Goal: Task Accomplishment & Management: Manage account settings

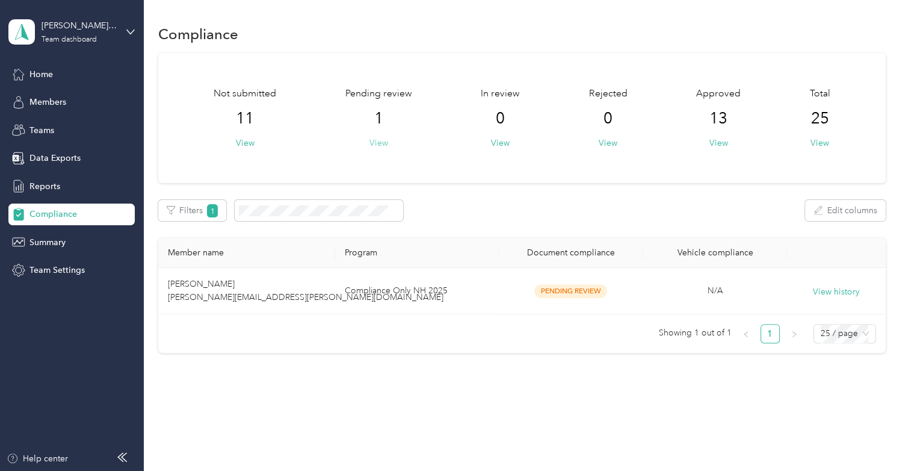
click at [374, 144] on button "View" at bounding box center [379, 143] width 19 height 13
click at [247, 144] on button "View" at bounding box center [245, 143] width 19 height 13
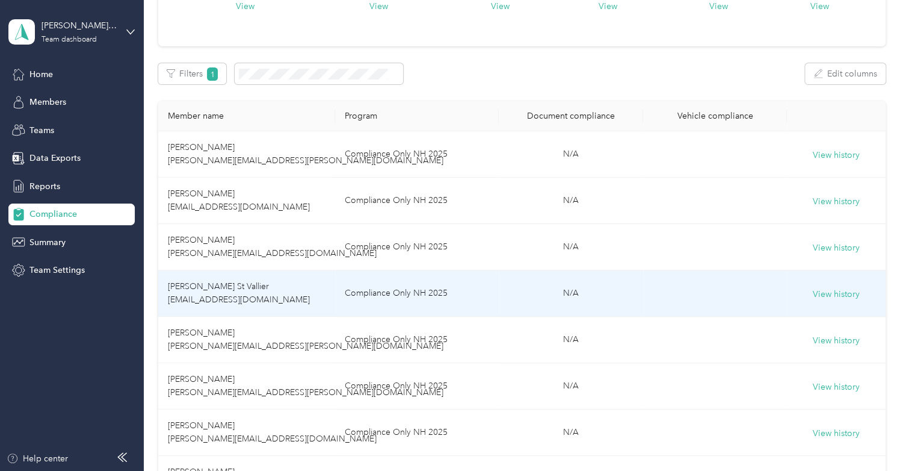
scroll to position [140, 0]
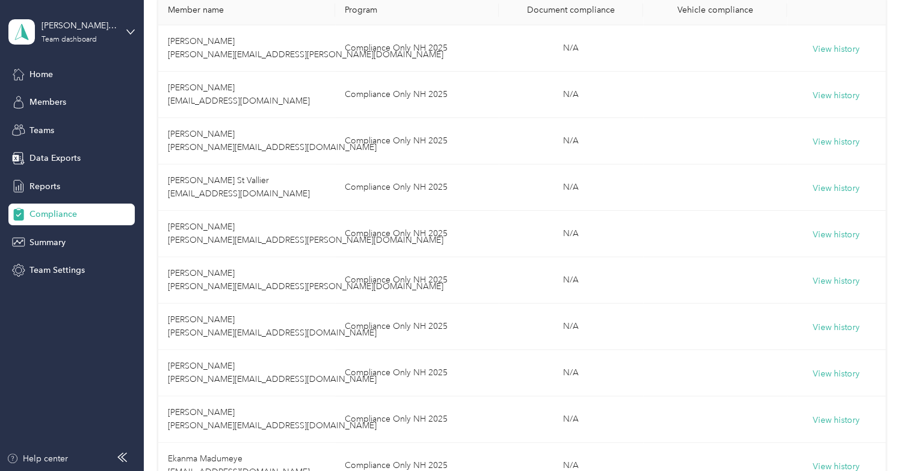
scroll to position [245, 0]
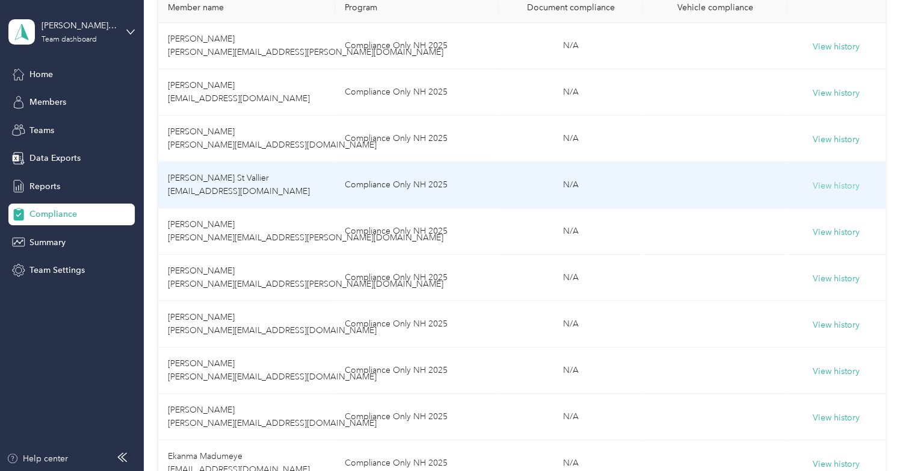
click at [825, 184] on button "View history" at bounding box center [836, 185] width 47 height 13
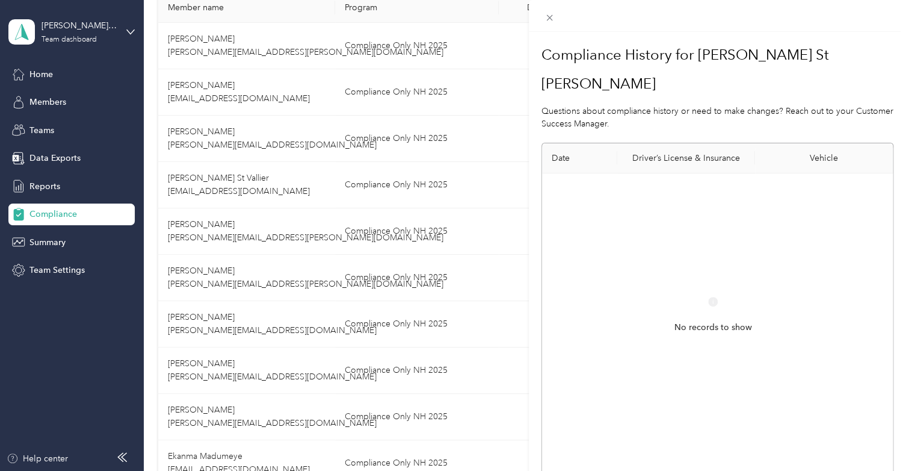
click at [664, 143] on th "Driver’s License & Insurance" at bounding box center [686, 158] width 138 height 30
click at [52, 75] on div "Compliance History for Benson St Vallier Questions about compliance history or …" at bounding box center [453, 235] width 906 height 471
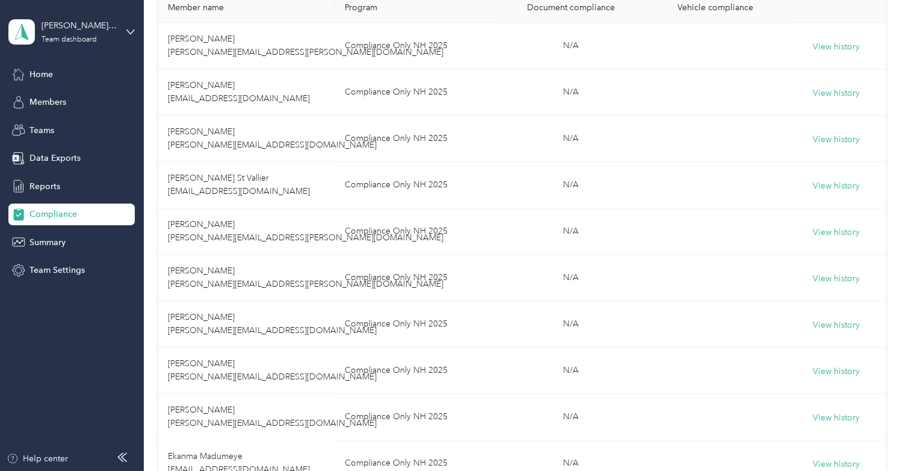
click at [52, 75] on span "Home" at bounding box center [40, 74] width 23 height 13
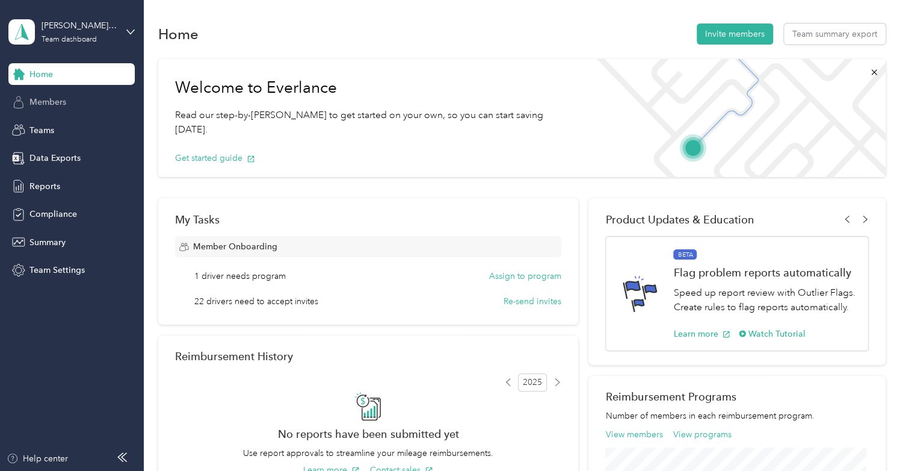
click at [50, 102] on span "Members" at bounding box center [47, 102] width 37 height 13
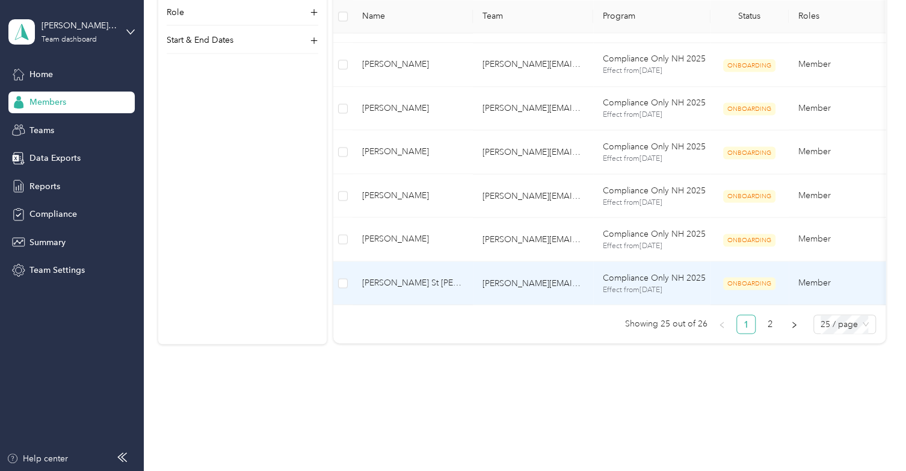
scroll to position [1010, 0]
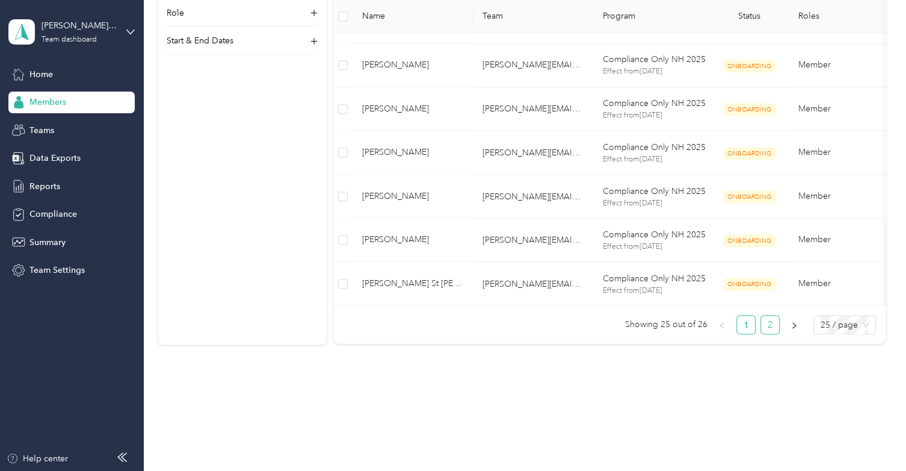
click at [767, 333] on link "2" at bounding box center [770, 324] width 18 height 18
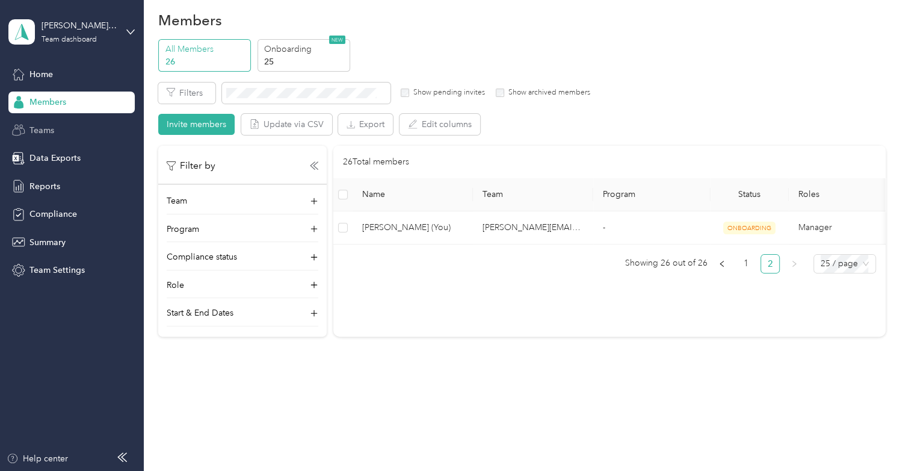
click at [44, 129] on span "Teams" at bounding box center [41, 130] width 25 height 13
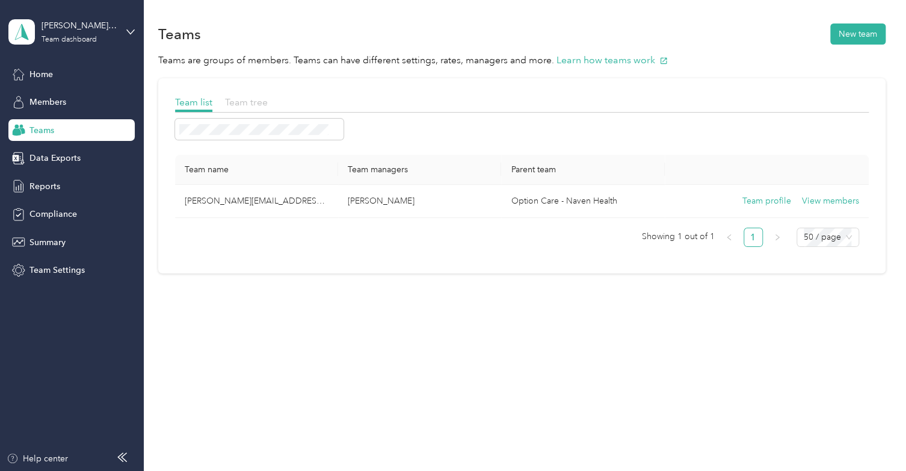
click at [244, 99] on span "Team tree" at bounding box center [246, 101] width 43 height 11
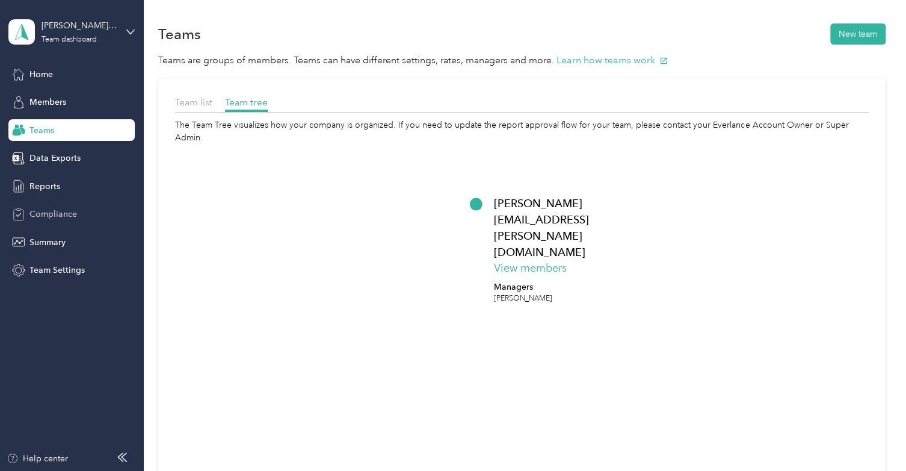
click at [63, 214] on span "Compliance" at bounding box center [53, 214] width 48 height 13
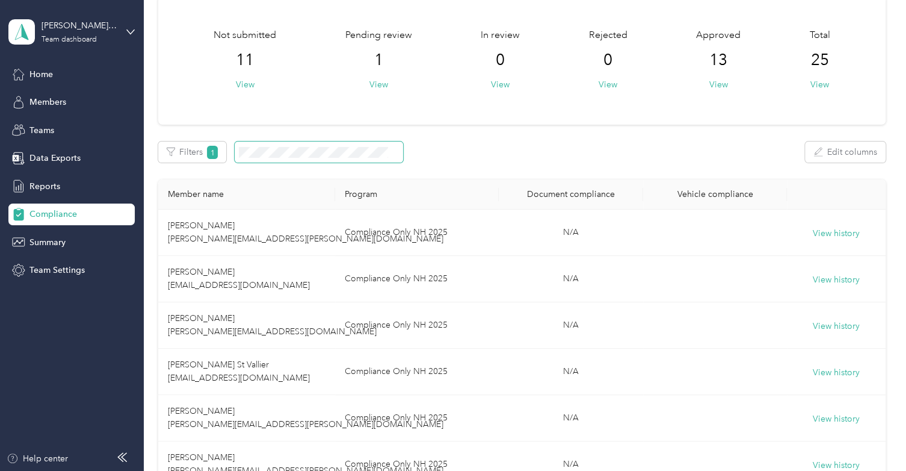
scroll to position [58, 0]
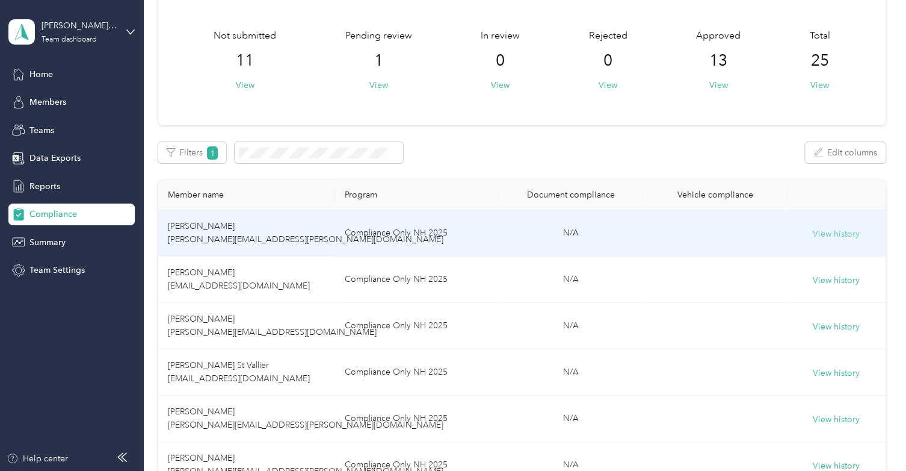
click at [836, 235] on button "View history" at bounding box center [836, 233] width 47 height 13
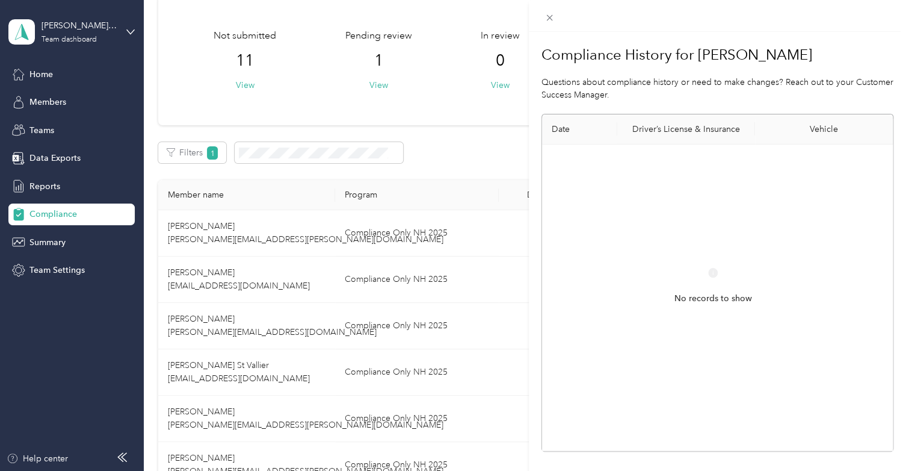
click at [480, 116] on div "Compliance History for Yanping Liu Questions about compliance history or need t…" at bounding box center [453, 235] width 906 height 471
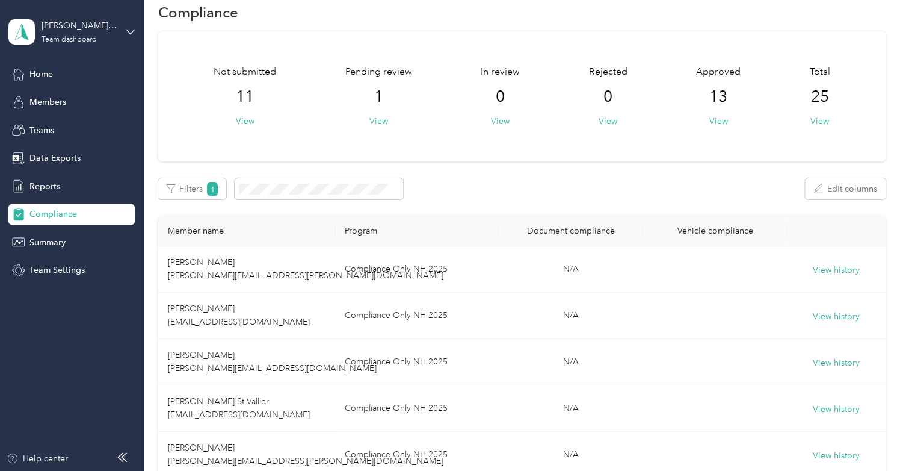
scroll to position [0, 0]
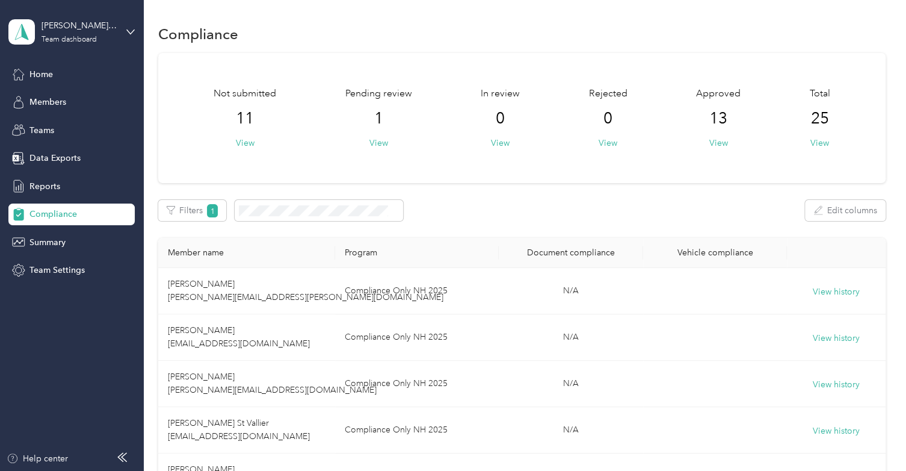
click at [809, 139] on div "Total 25 View" at bounding box center [819, 118] width 20 height 63
click at [817, 140] on button "View" at bounding box center [820, 143] width 19 height 13
